Goal: Communication & Community: Participate in discussion

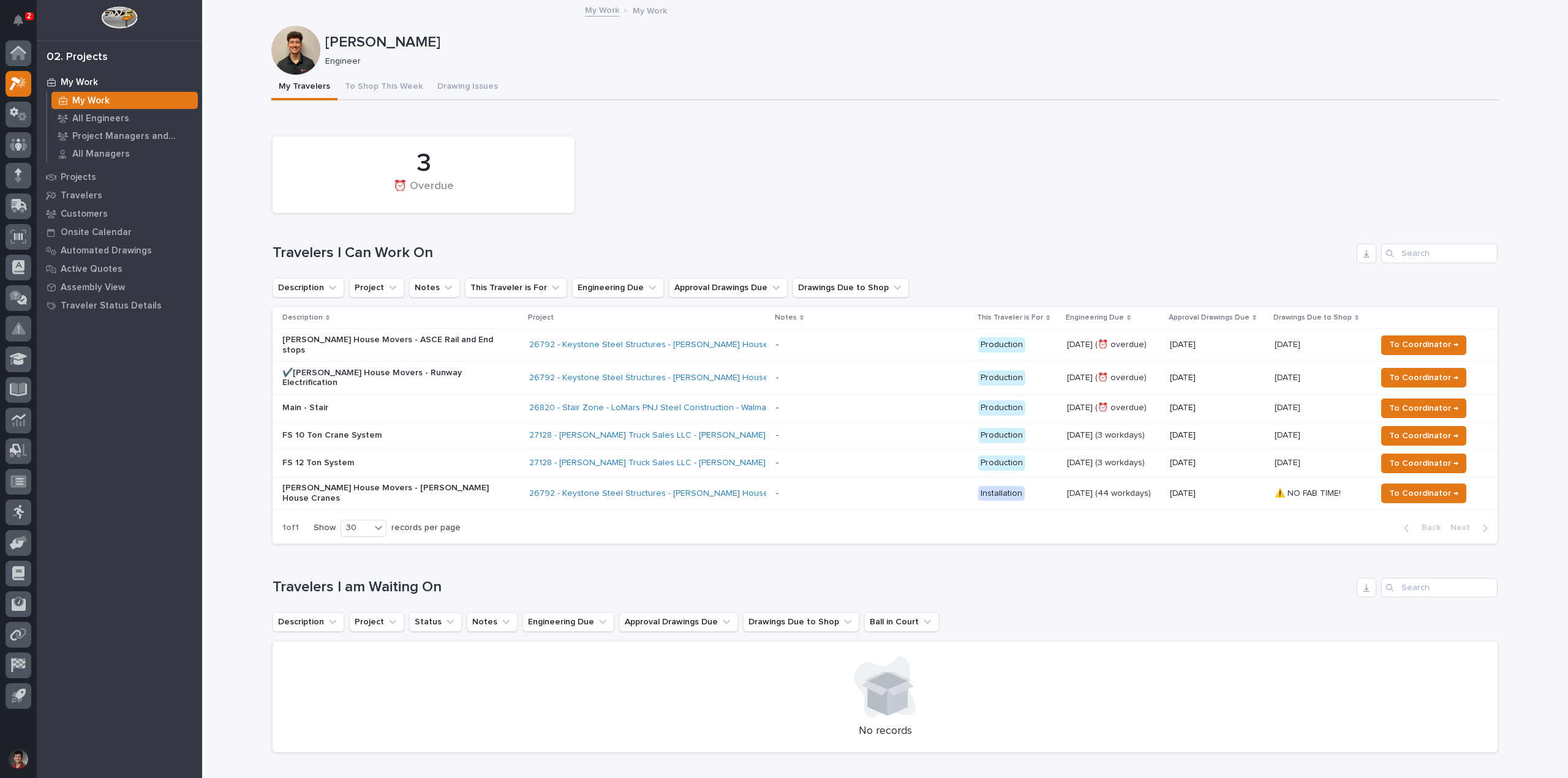
drag, startPoint x: 695, startPoint y: 204, endPoint x: 691, endPoint y: 212, distance: 8.9
click at [695, 203] on div "3 ⏰ Overdue" at bounding box center [885, 175] width 1237 height 89
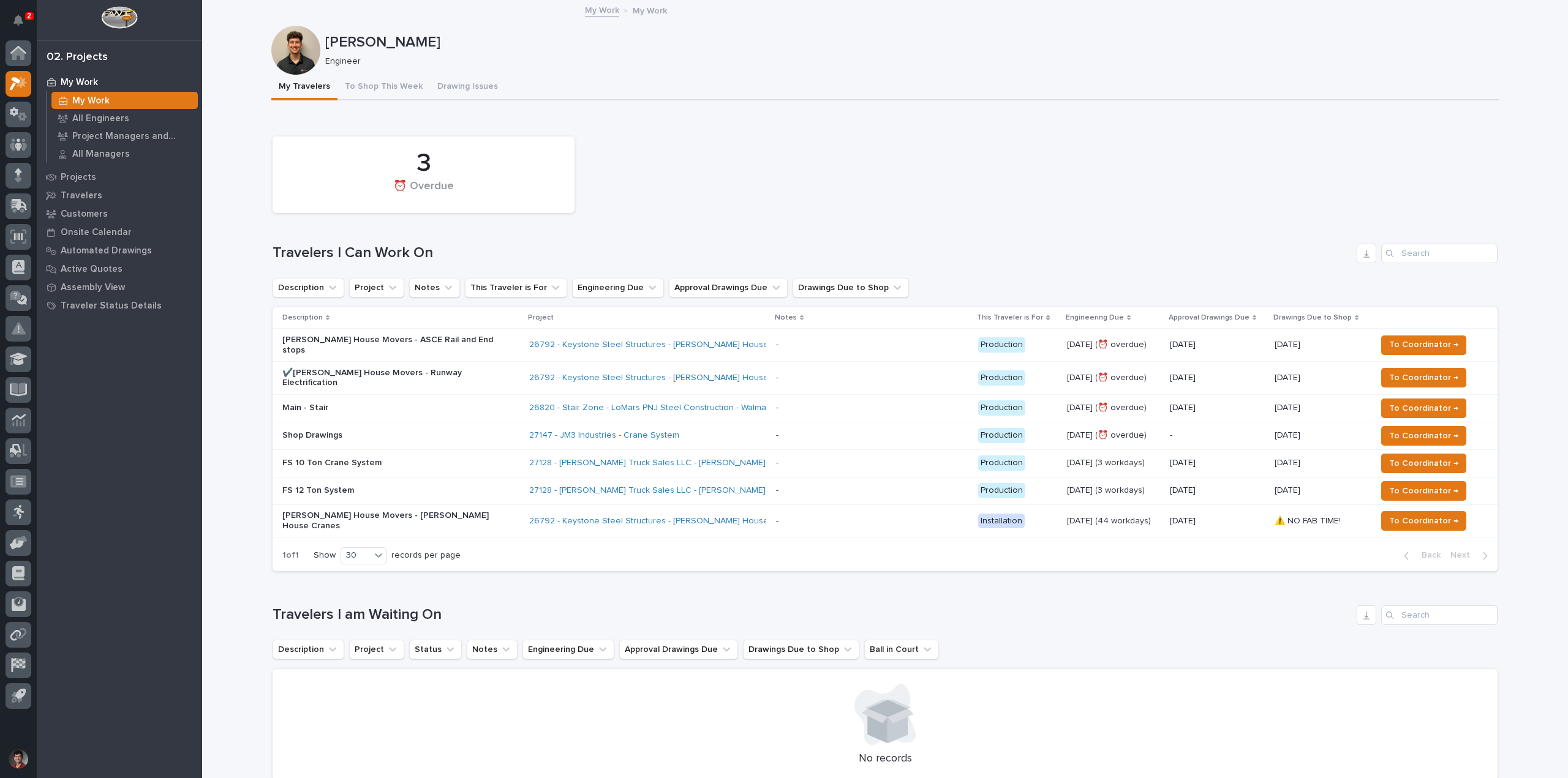
click at [416, 430] on p "Shop Drawings" at bounding box center [390, 435] width 214 height 11
click at [446, 458] on p "FS 10 Ton Crane System" at bounding box center [390, 463] width 214 height 11
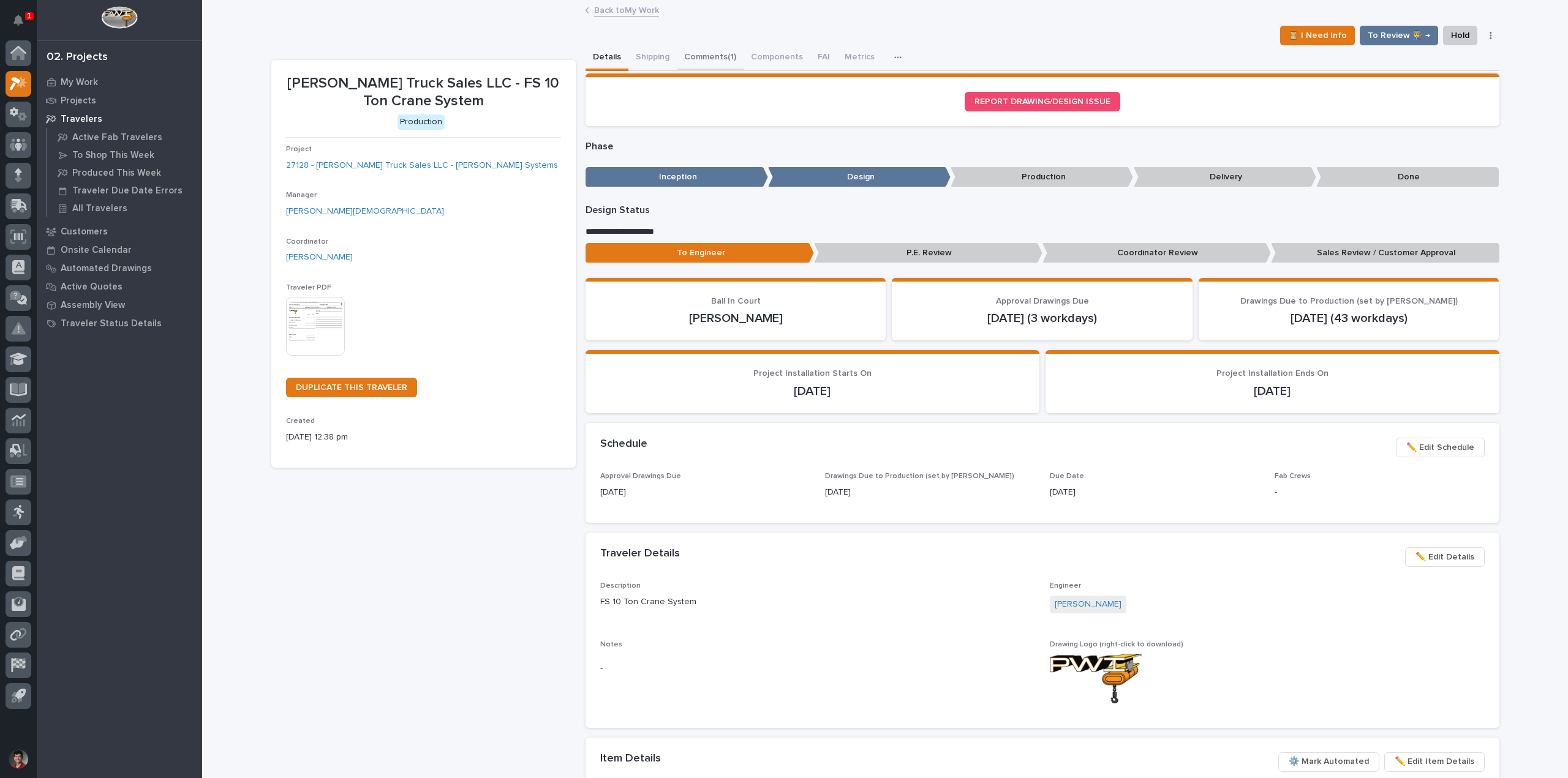
click at [691, 63] on button "Comments (1)" at bounding box center [710, 58] width 67 height 26
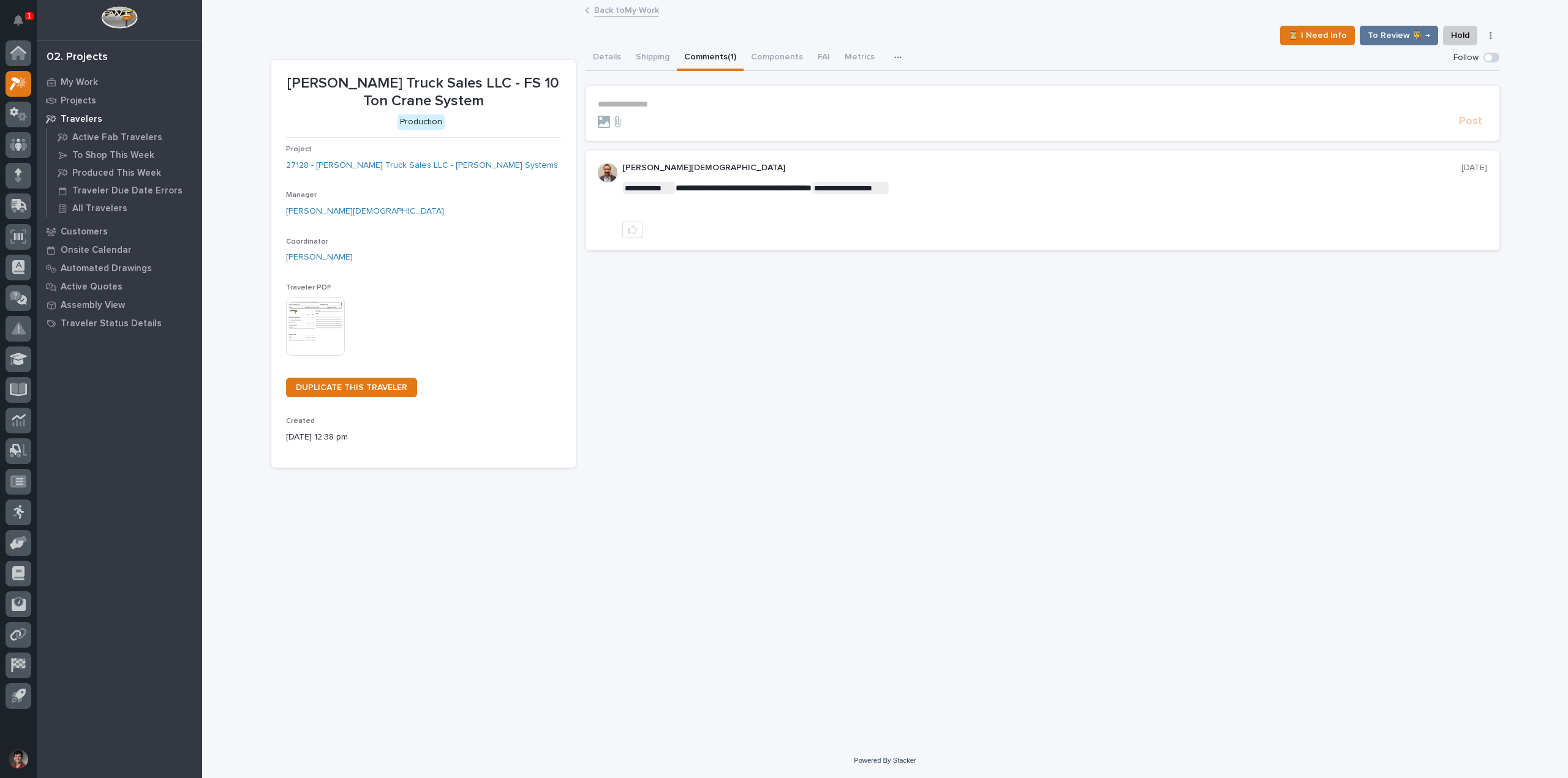
click at [700, 101] on p "**********" at bounding box center [1042, 104] width 890 height 11
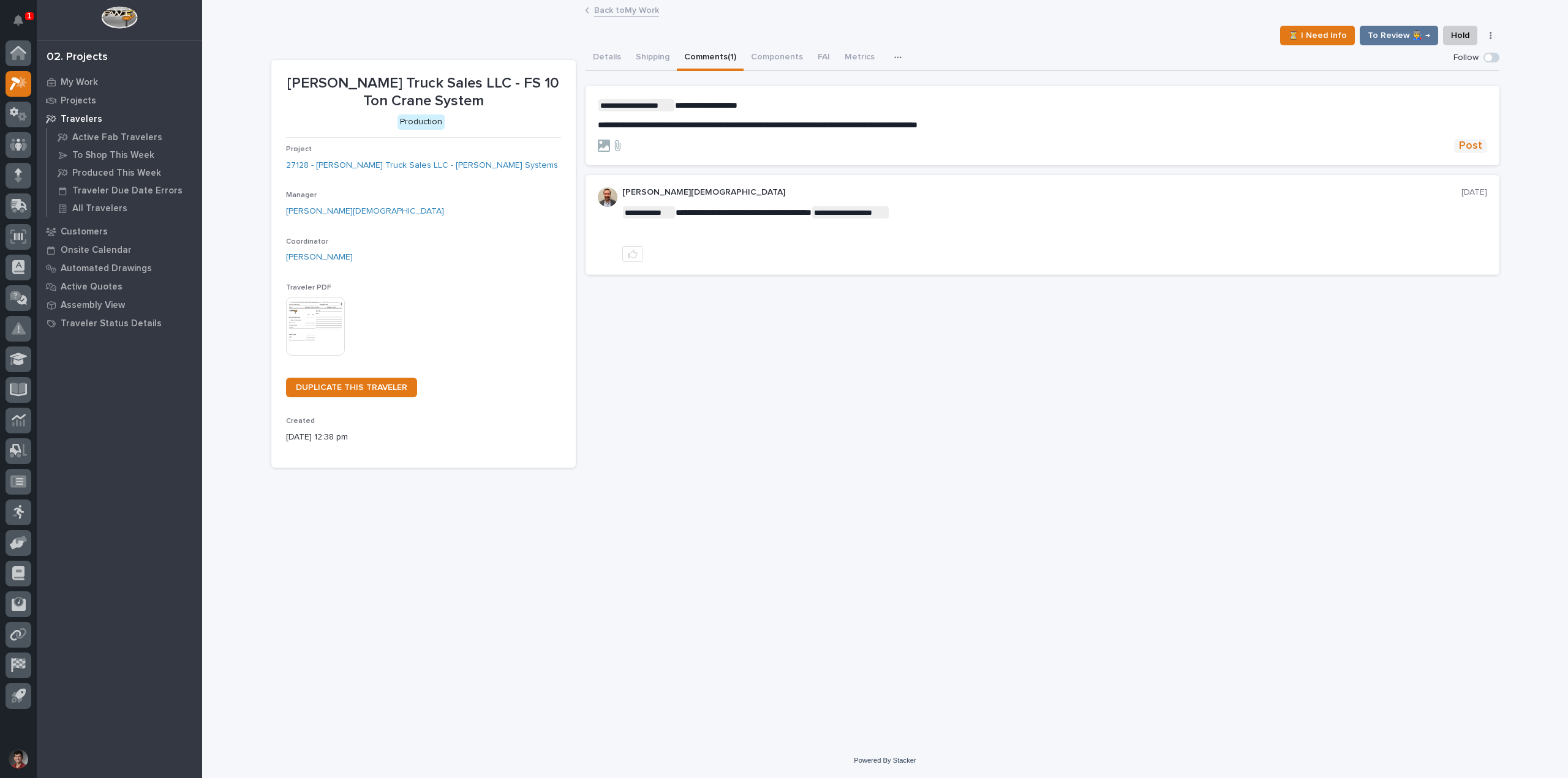
click at [1473, 148] on span "Post" at bounding box center [1471, 146] width 23 height 14
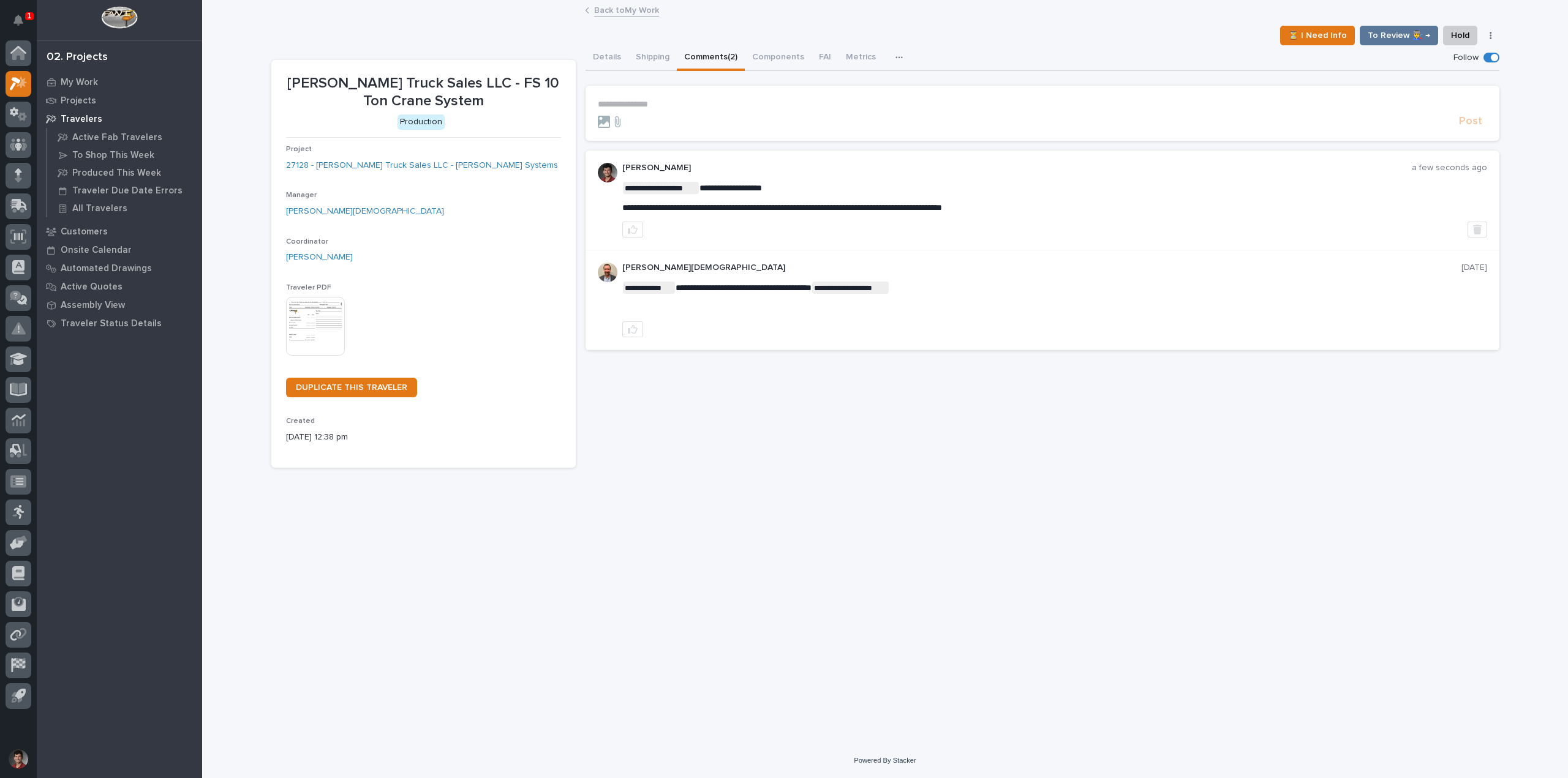
click at [617, 12] on link "Back to My Work" at bounding box center [627, 9] width 65 height 14
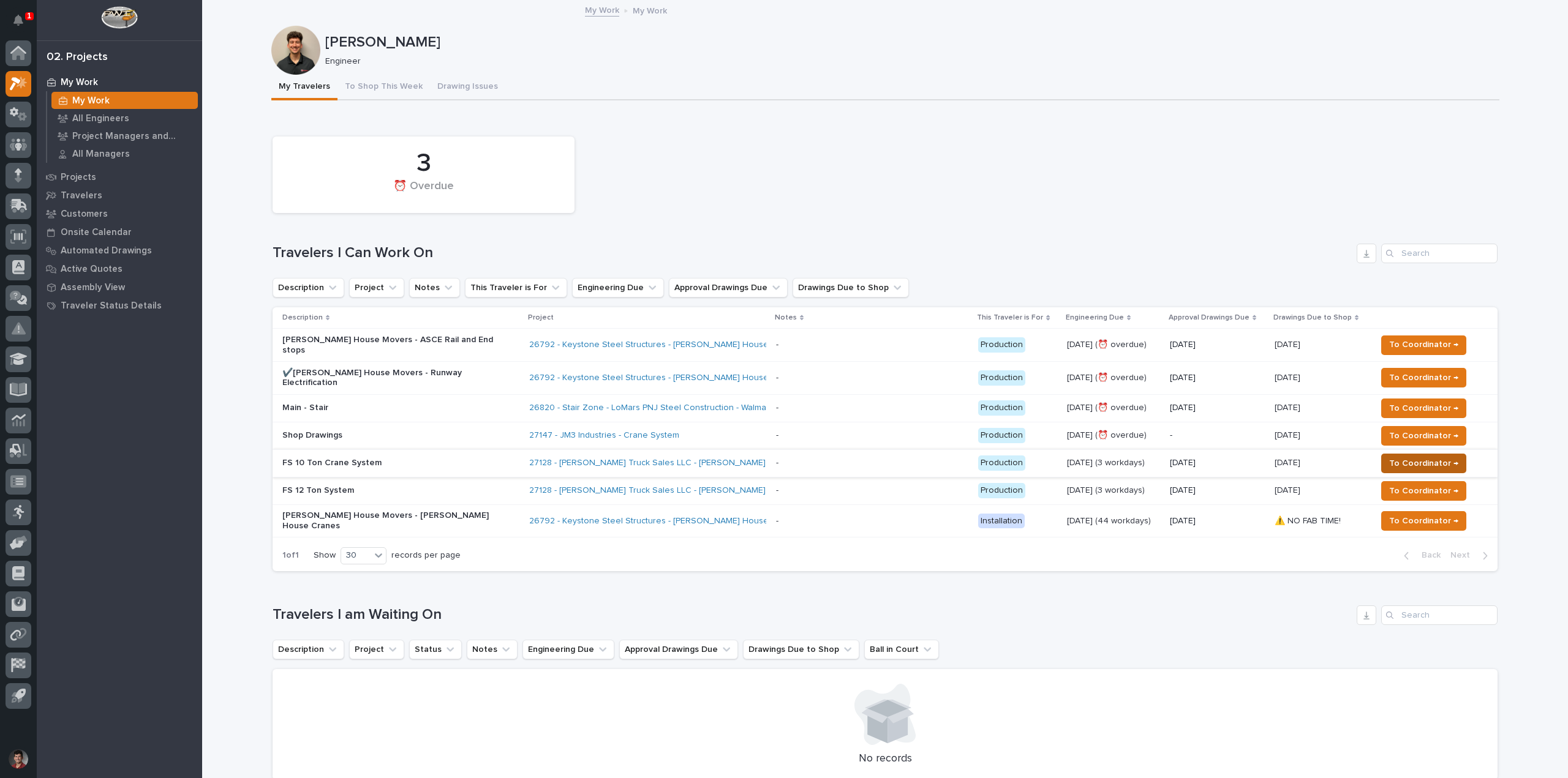
click at [1383, 454] on button "To Coordinator →" at bounding box center [1424, 464] width 85 height 20
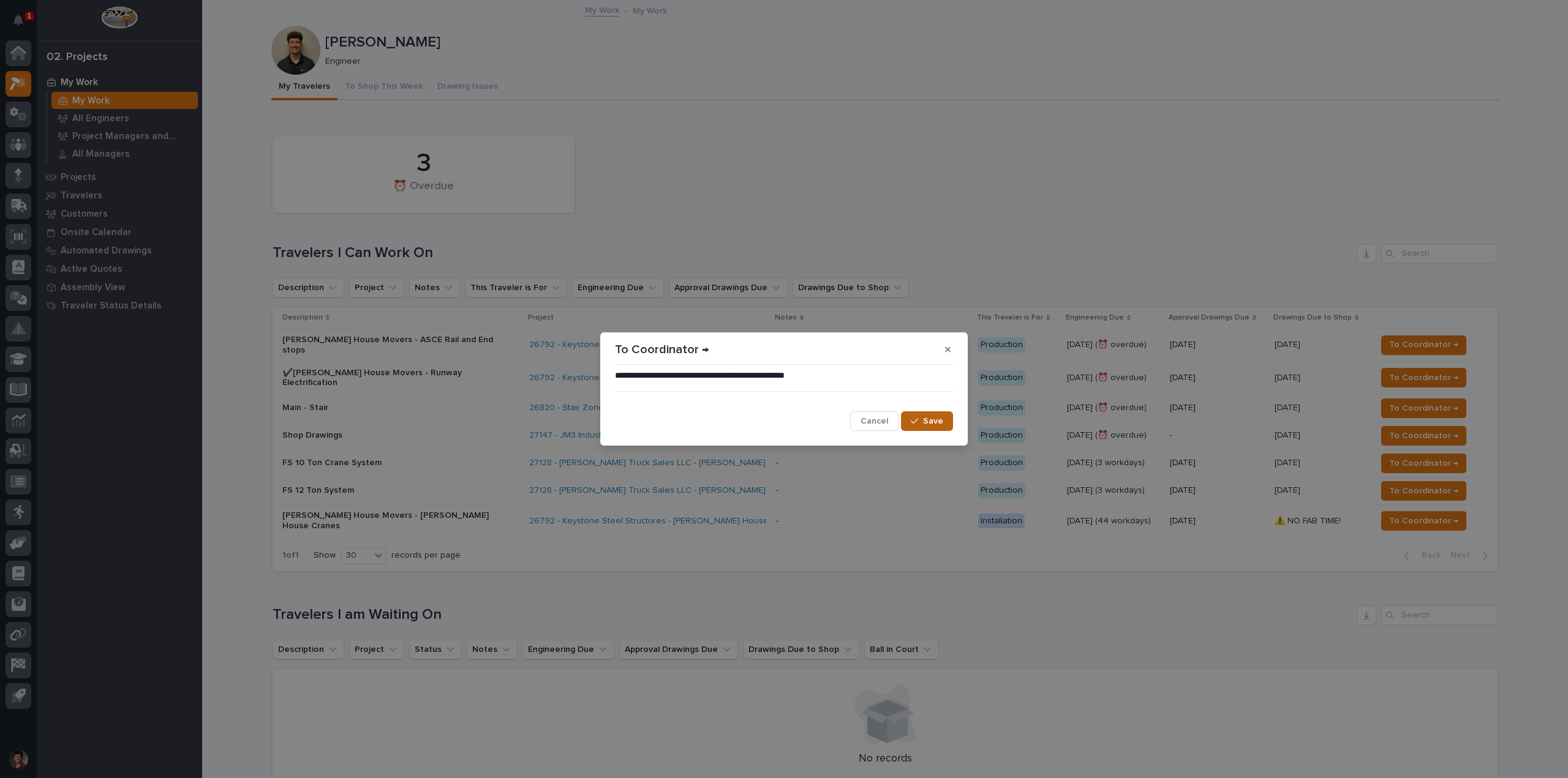
click at [927, 422] on span "Save" at bounding box center [933, 421] width 21 height 11
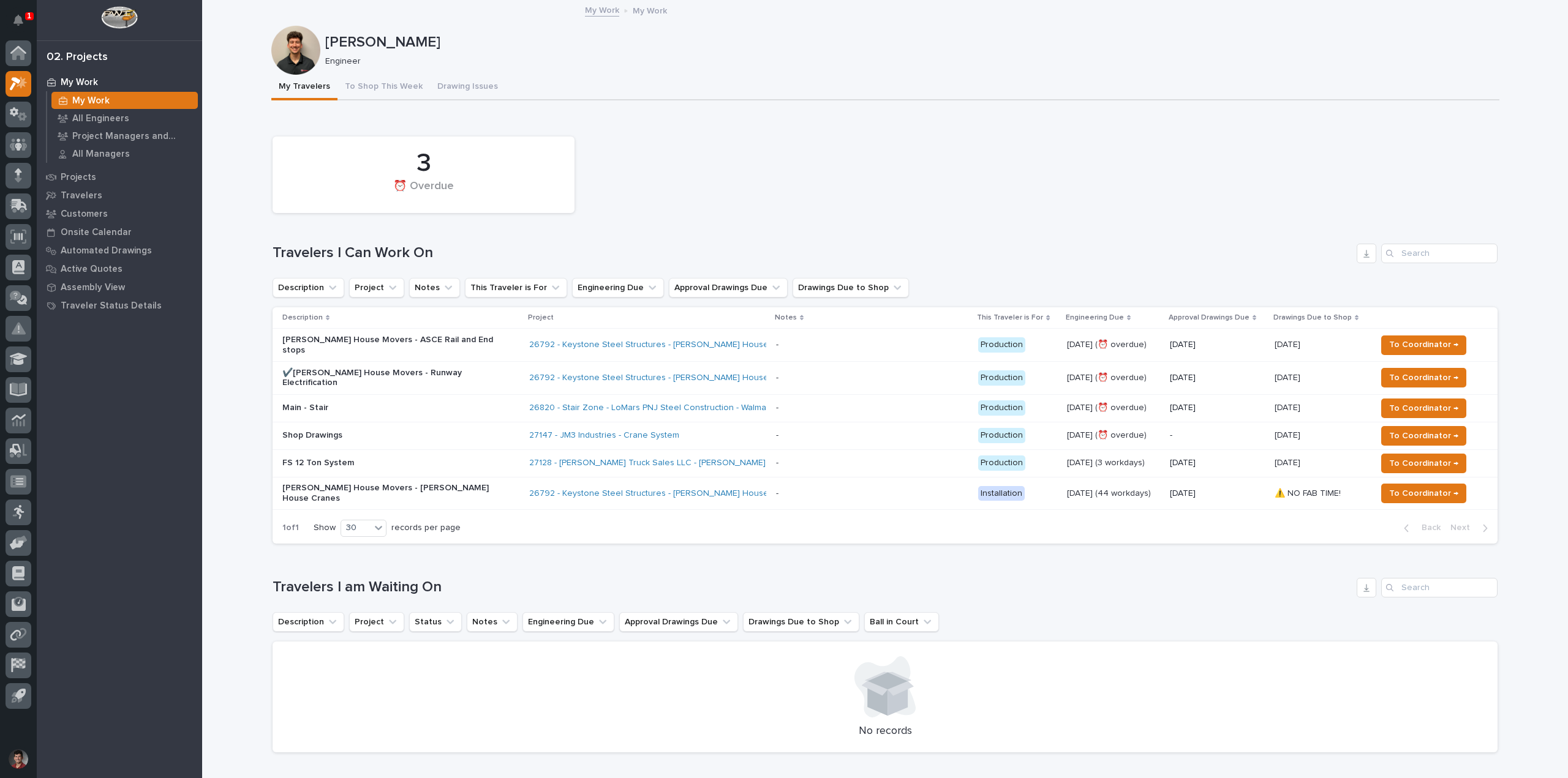
click at [23, 18] on button "Notifications" at bounding box center [18, 20] width 26 height 26
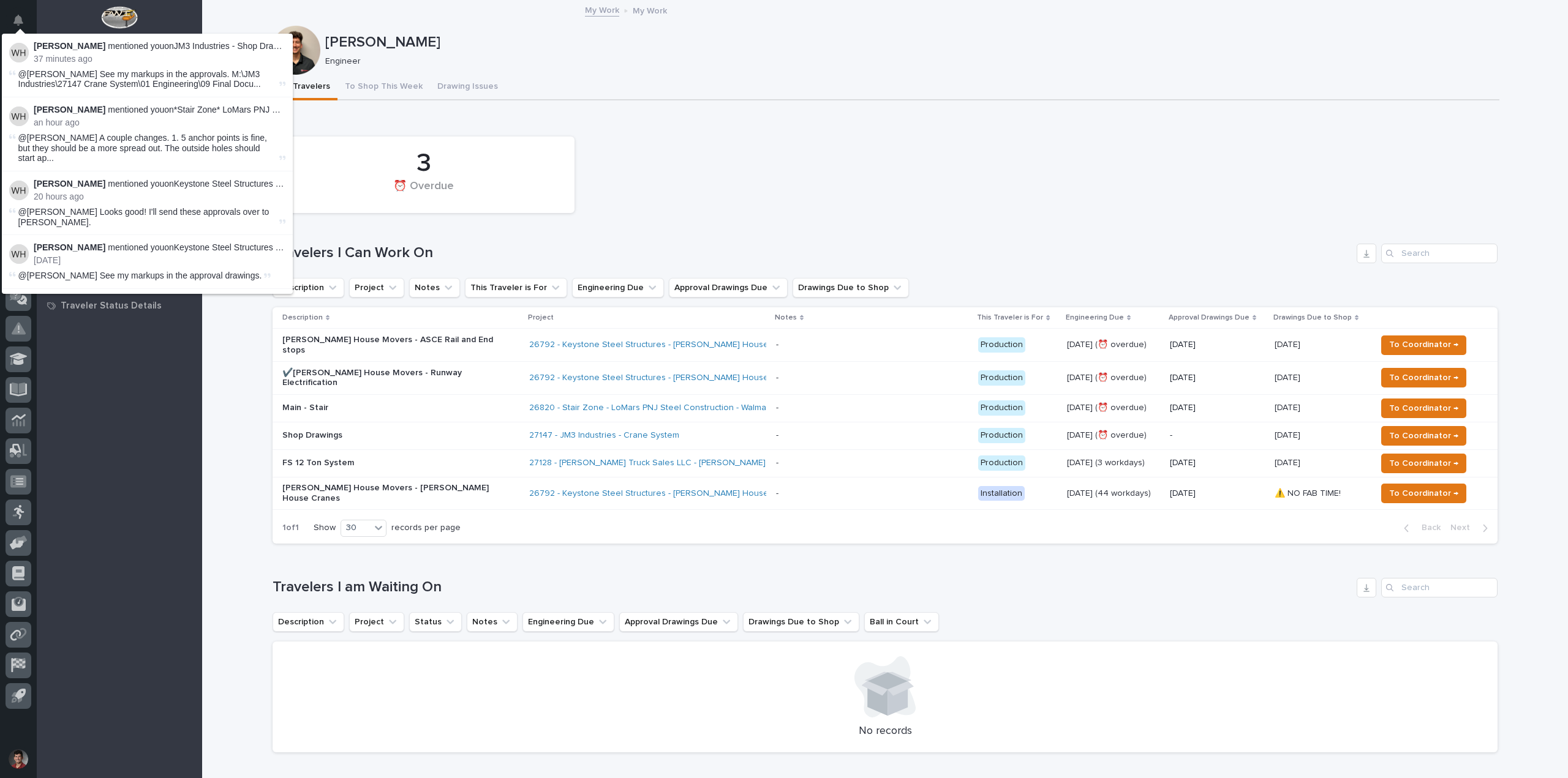
click at [930, 223] on div "3 ⏰ Overdue Travelers I Can Work On Description Project Notes This Traveler is …" at bounding box center [885, 337] width 1225 height 414
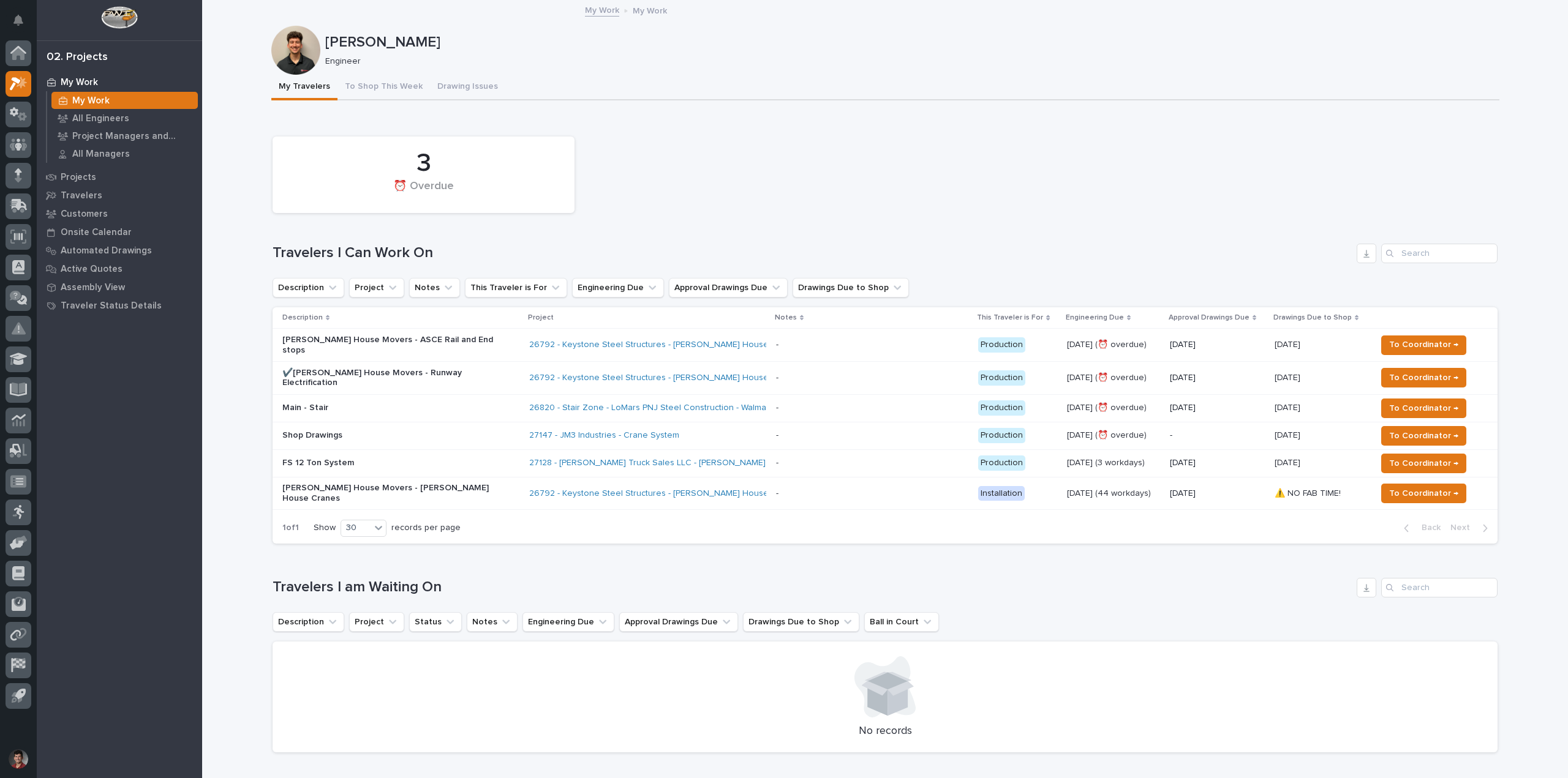
click at [839, 191] on div "3 ⏰ Overdue" at bounding box center [885, 175] width 1237 height 89
click at [425, 403] on p "Main - Stair" at bounding box center [390, 408] width 214 height 11
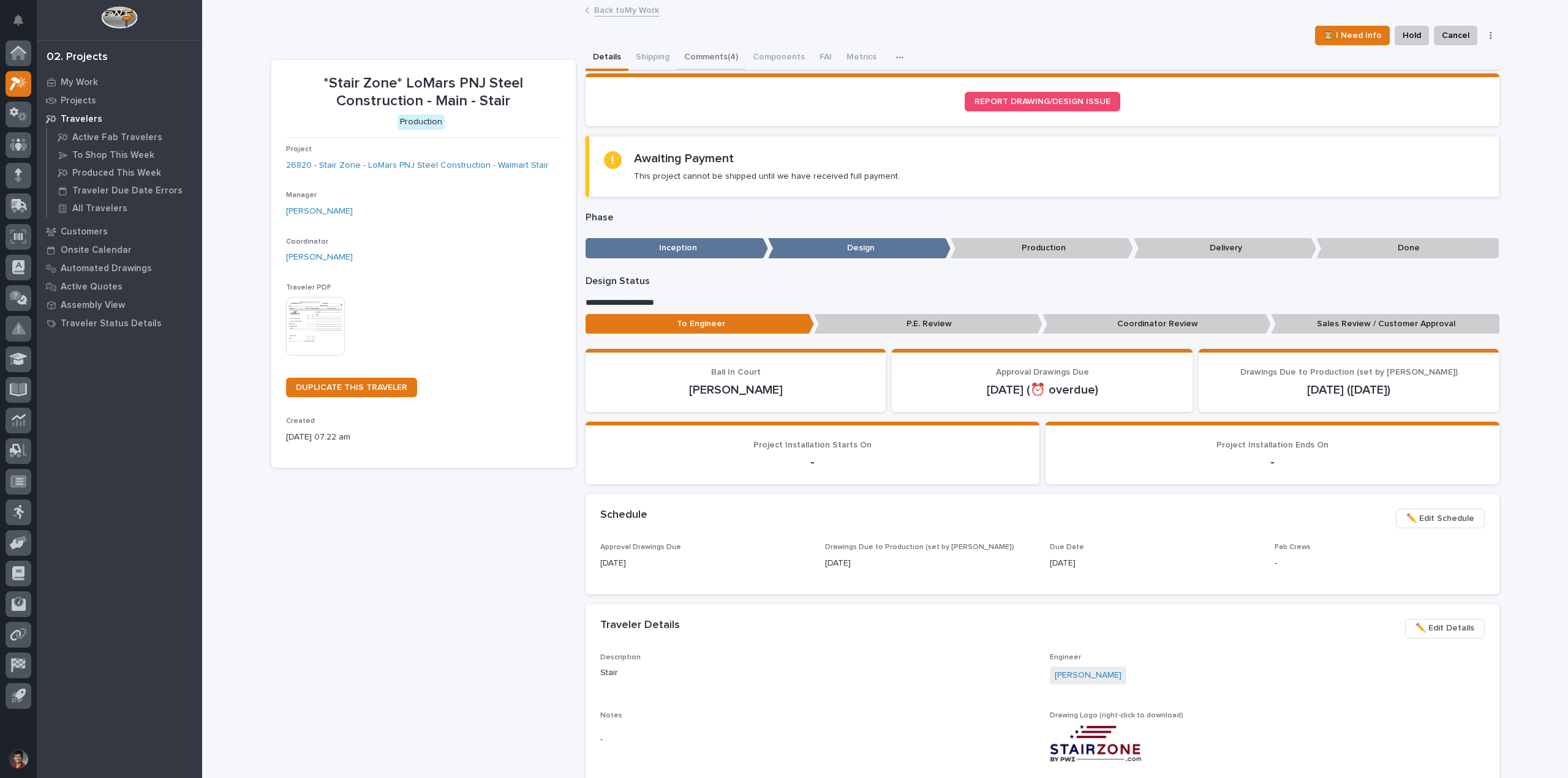
click at [721, 54] on button "Comments (4)" at bounding box center [711, 58] width 68 height 26
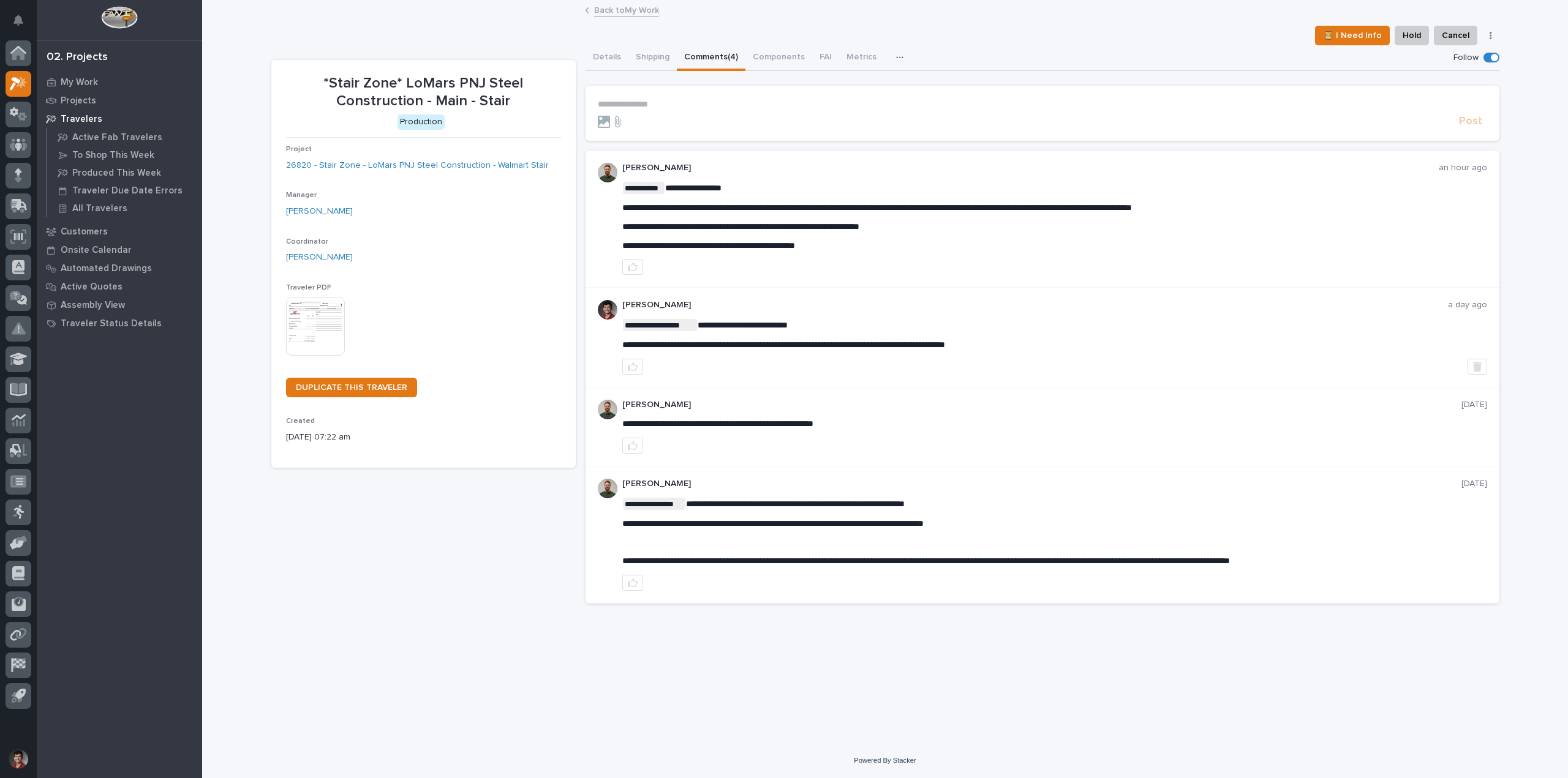
click at [622, 8] on link "Back to My Work" at bounding box center [627, 9] width 65 height 14
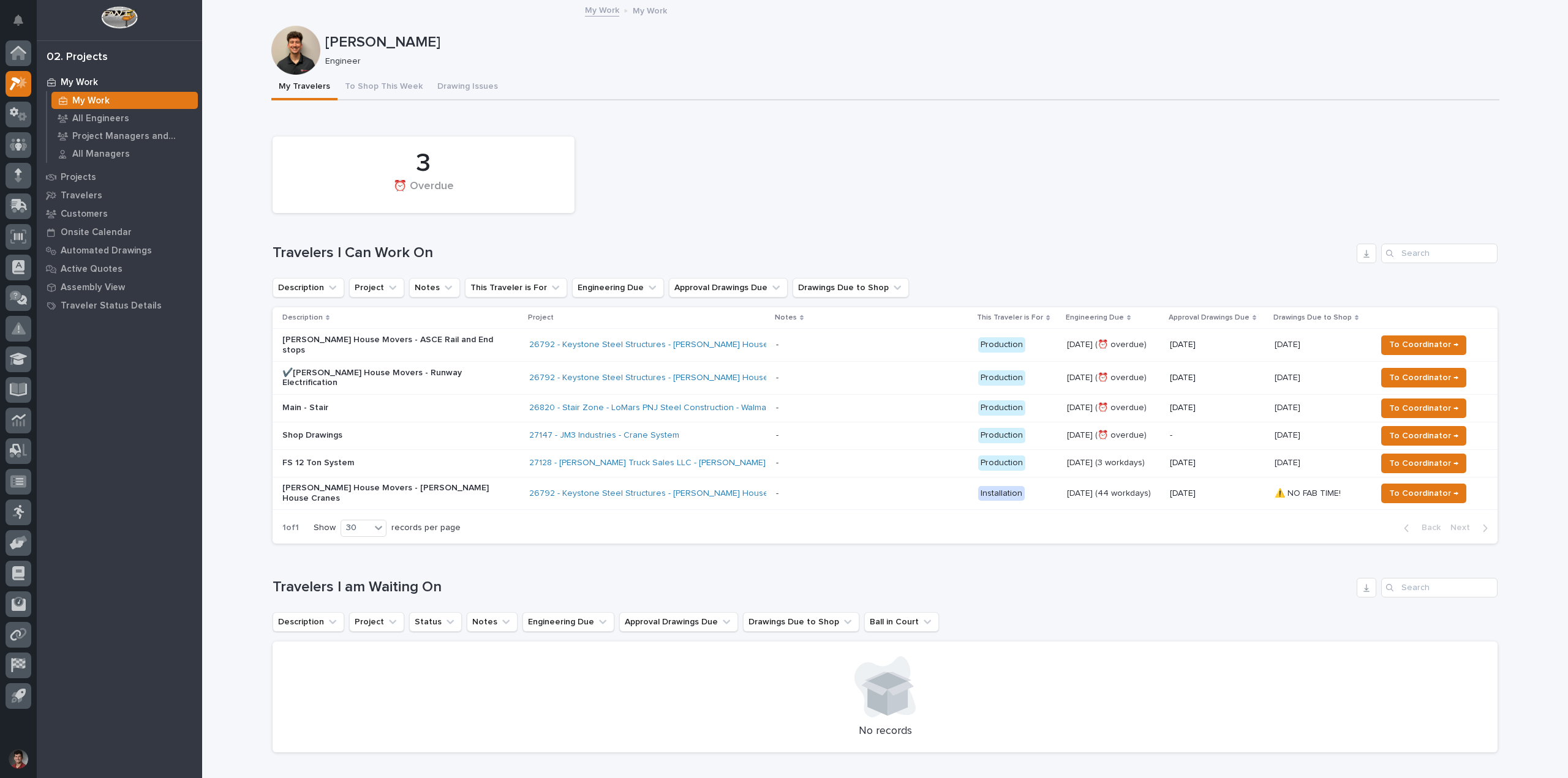
click at [822, 403] on p at bounding box center [872, 408] width 192 height 11
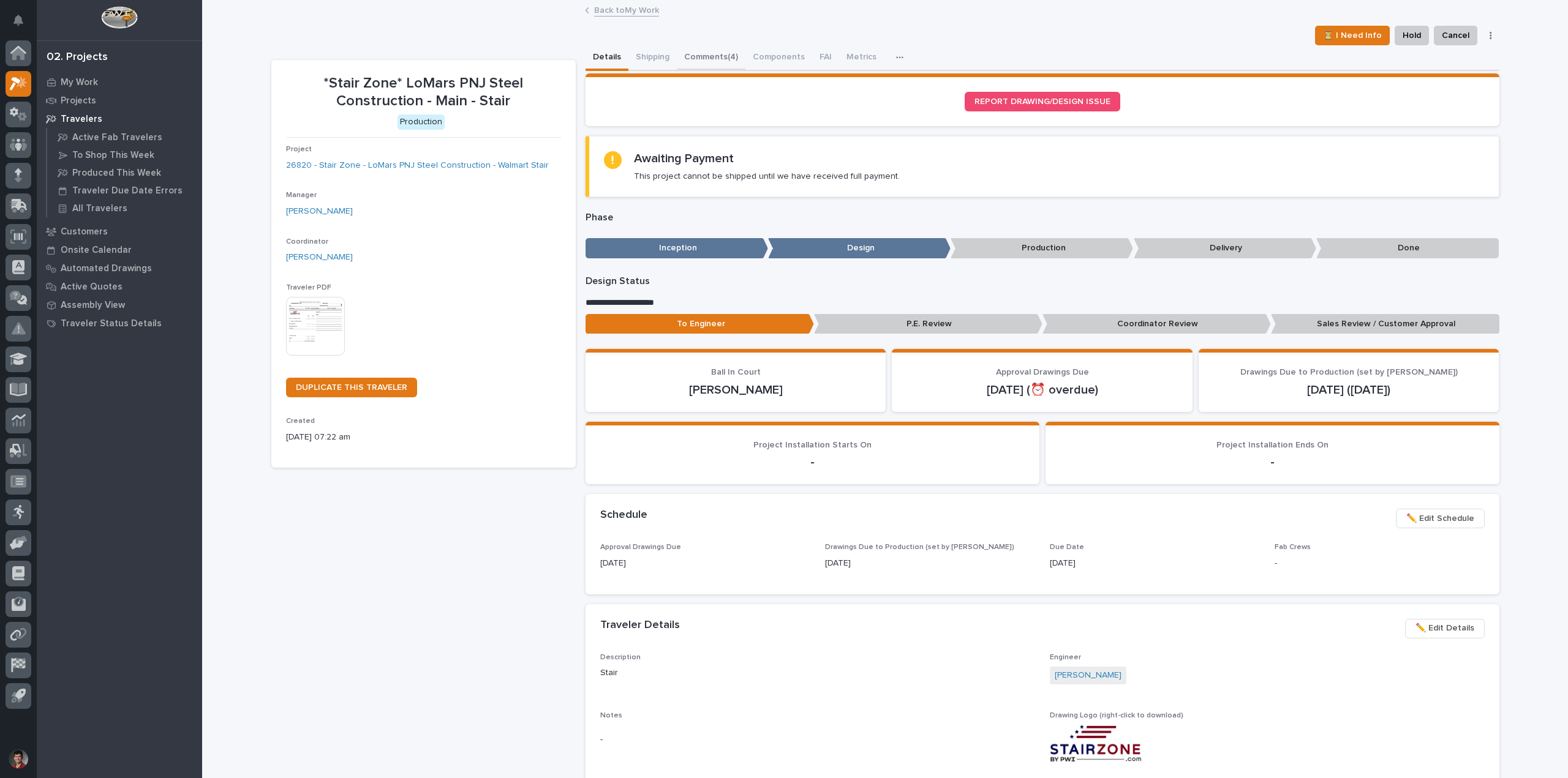
click at [715, 58] on button "Comments (4)" at bounding box center [711, 58] width 68 height 26
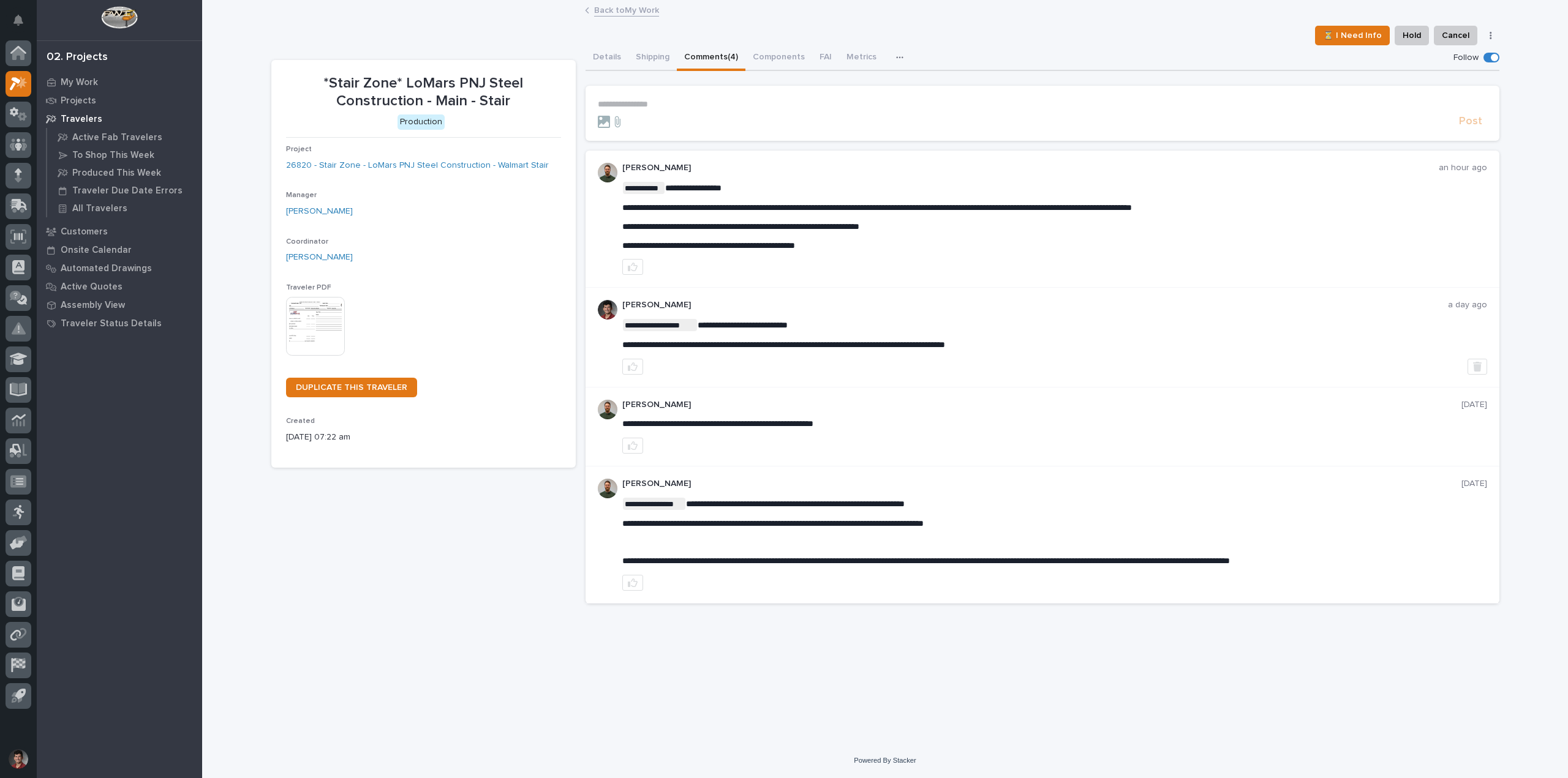
click at [677, 101] on p "**********" at bounding box center [1042, 104] width 890 height 11
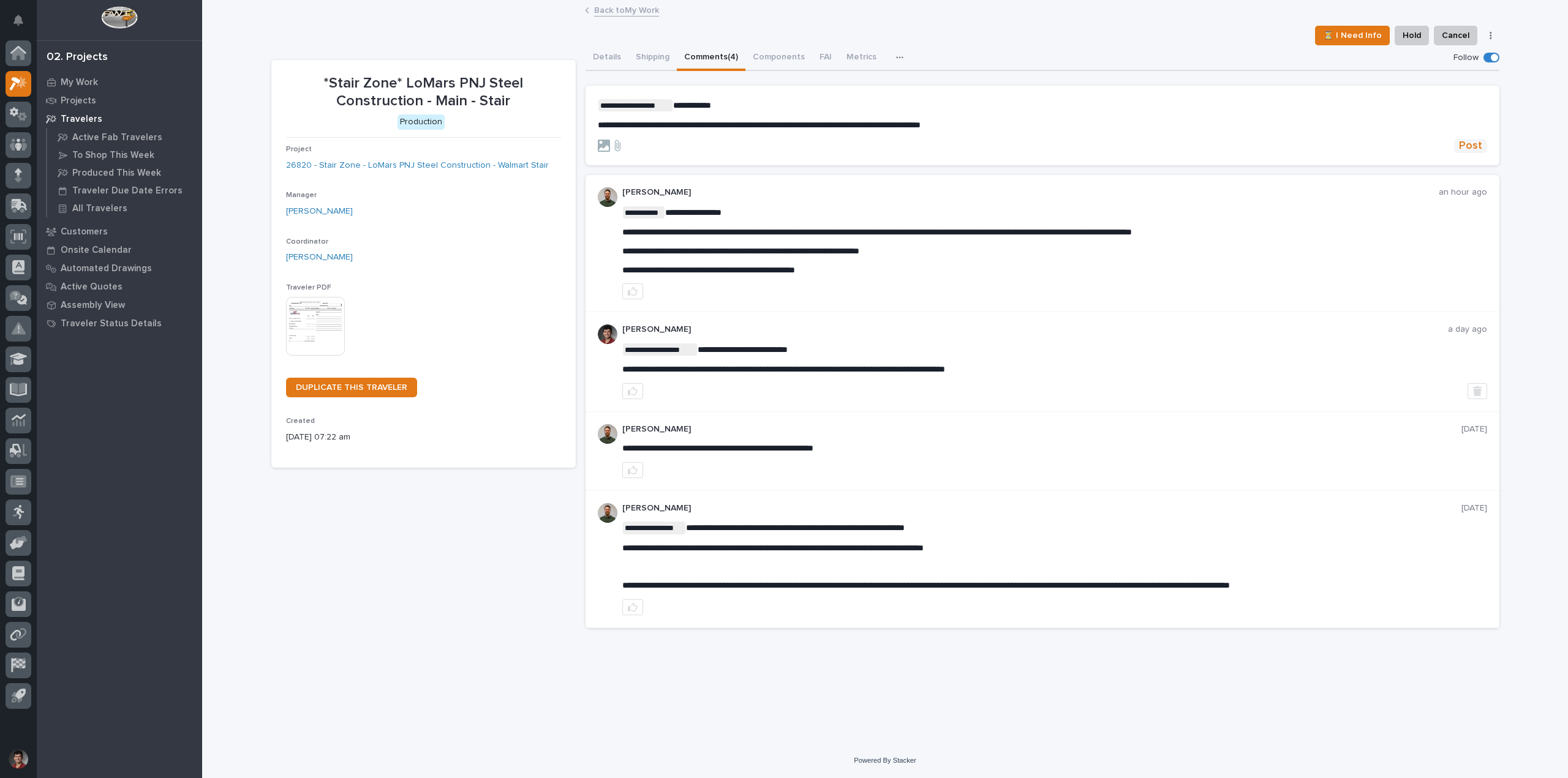
click at [1482, 145] on span "Post" at bounding box center [1471, 146] width 23 height 14
